Goal: Task Accomplishment & Management: Manage account settings

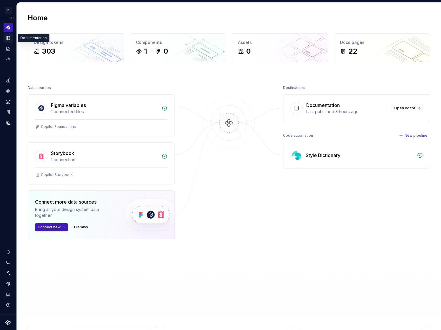
click at [7, 36] on icon "Documentation" at bounding box center [8, 38] width 3 height 4
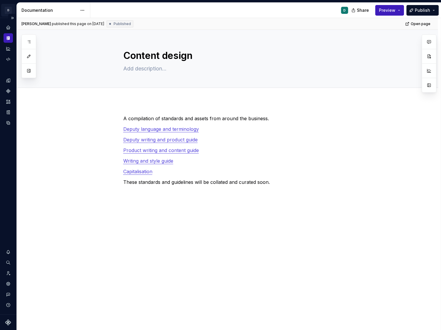
click at [8, 10] on html "D Copilot D Design system data Documentation D Share Preview Publish Pages Add …" at bounding box center [220, 165] width 441 height 330
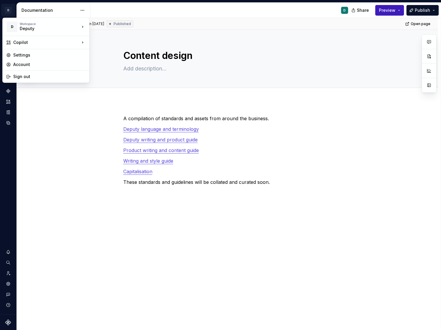
drag, startPoint x: 24, startPoint y: 29, endPoint x: 21, endPoint y: 58, distance: 29.9
type textarea "*"
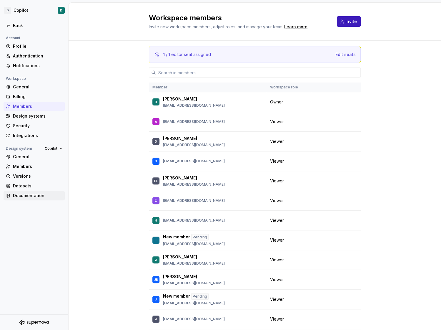
click at [37, 198] on div "Documentation" at bounding box center [34, 195] width 61 height 9
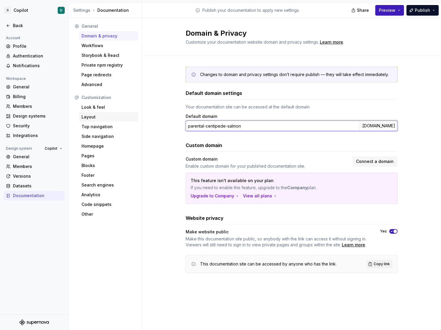
drag, startPoint x: 245, startPoint y: 127, endPoint x: 110, endPoint y: 120, distance: 135.6
click at [110, 120] on div "General Domain & privacy Workflows Storybook & React Private npm registry Page …" at bounding box center [255, 174] width 373 height 312
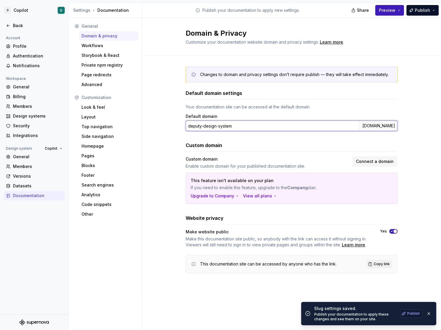
type input "deputy-design-system"
click at [413, 315] on span "Publish" at bounding box center [413, 313] width 13 height 5
